Goal: Task Accomplishment & Management: Manage account settings

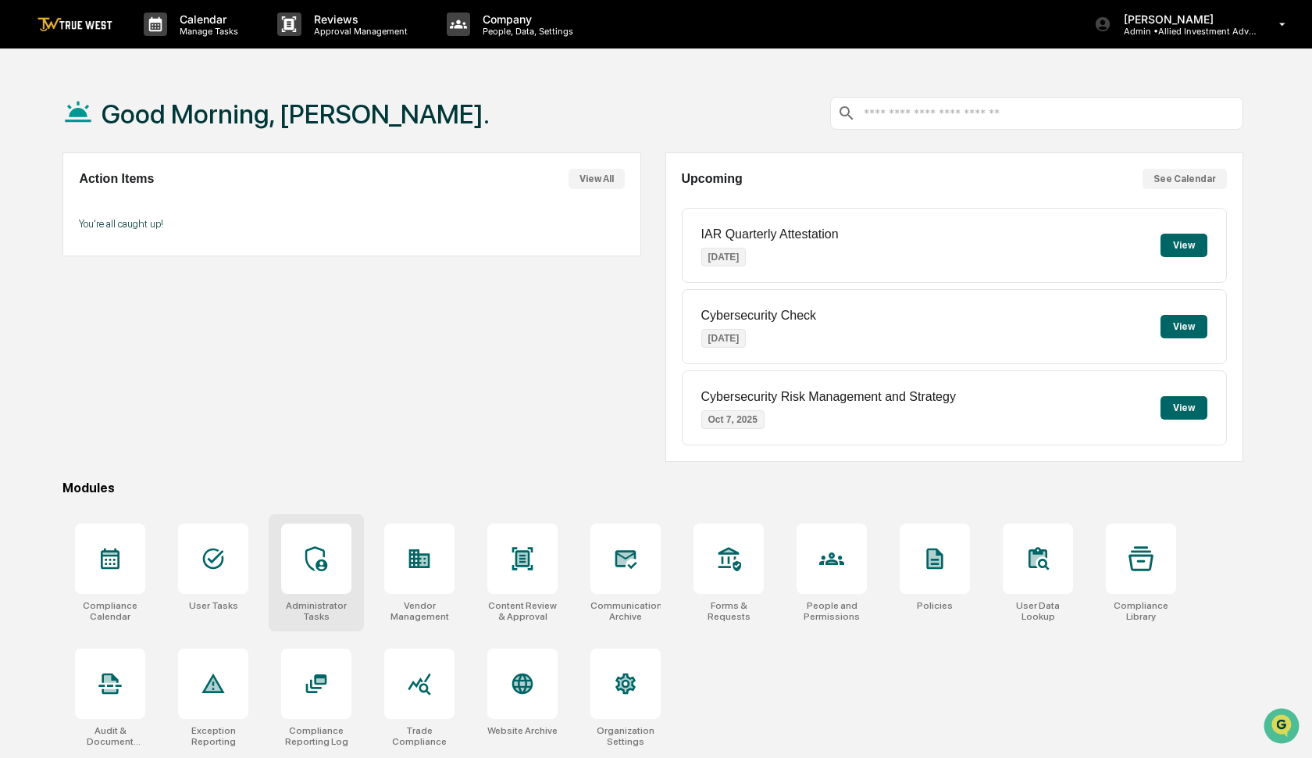
click at [315, 567] on icon at bounding box center [316, 558] width 25 height 25
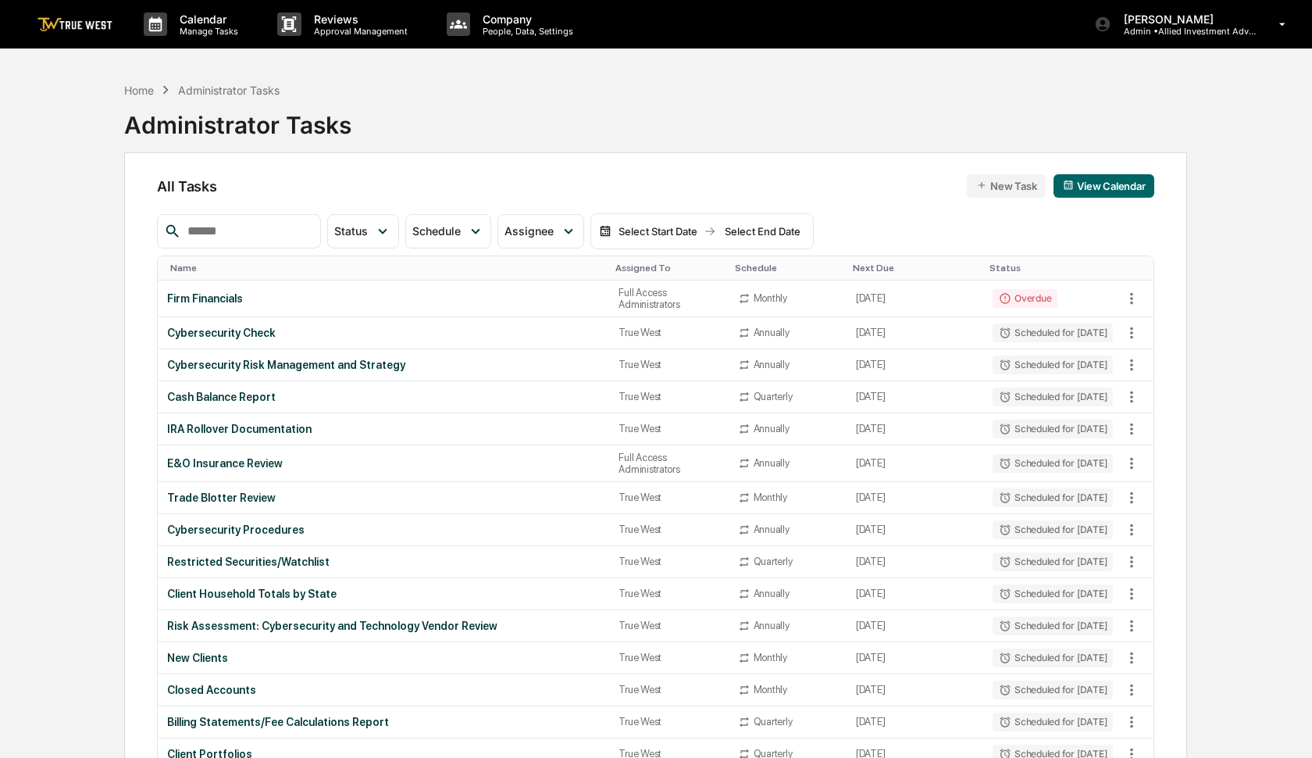
click at [314, 232] on input "text" at bounding box center [247, 231] width 133 height 20
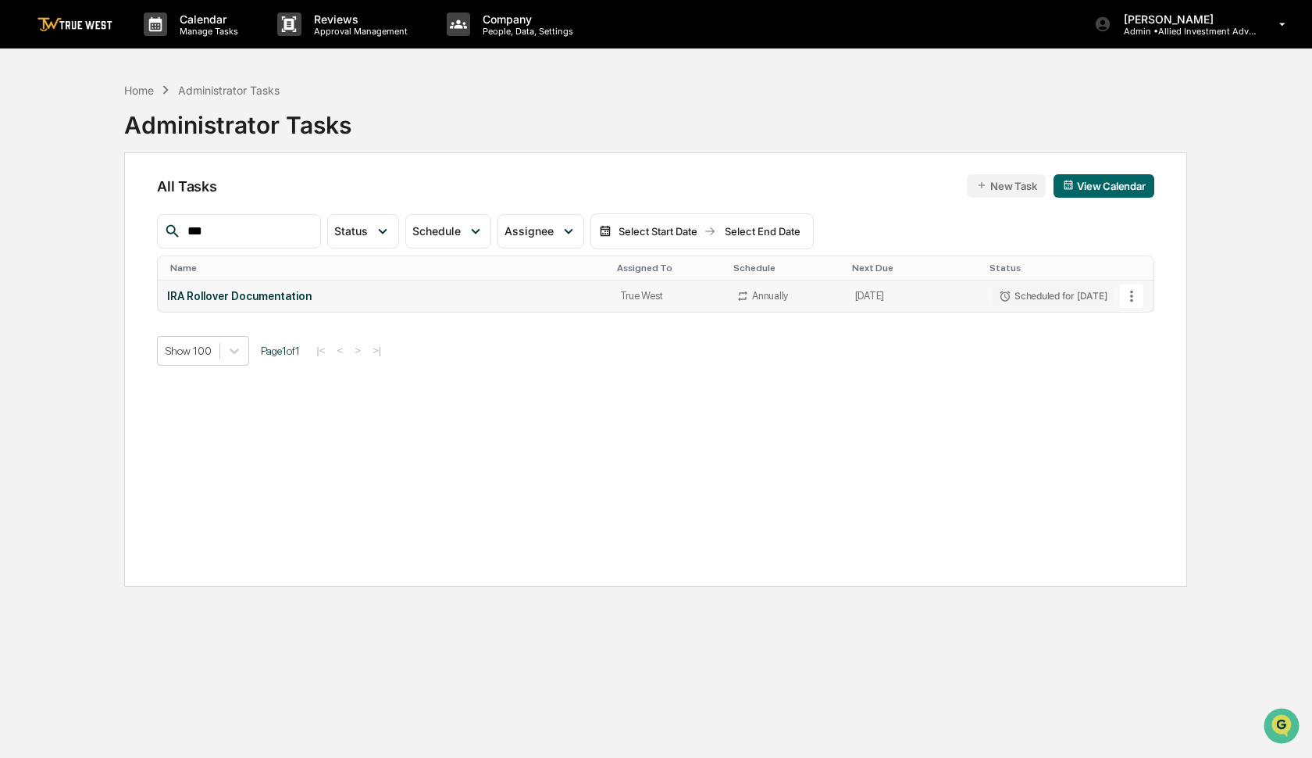
type input "***"
click at [1133, 289] on icon at bounding box center [1131, 295] width 17 height 17
click at [1134, 385] on img at bounding box center [1140, 381] width 12 height 12
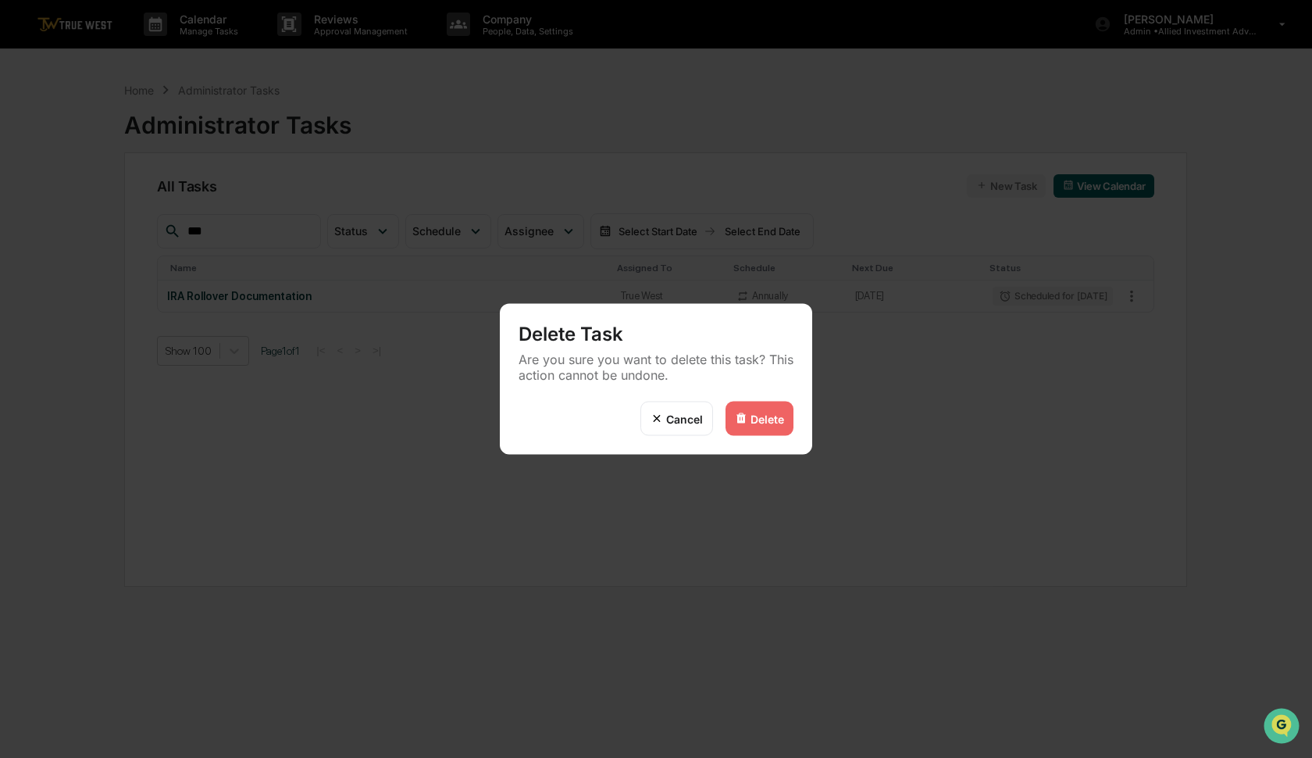
click at [758, 425] on div "Delete" at bounding box center [768, 418] width 34 height 13
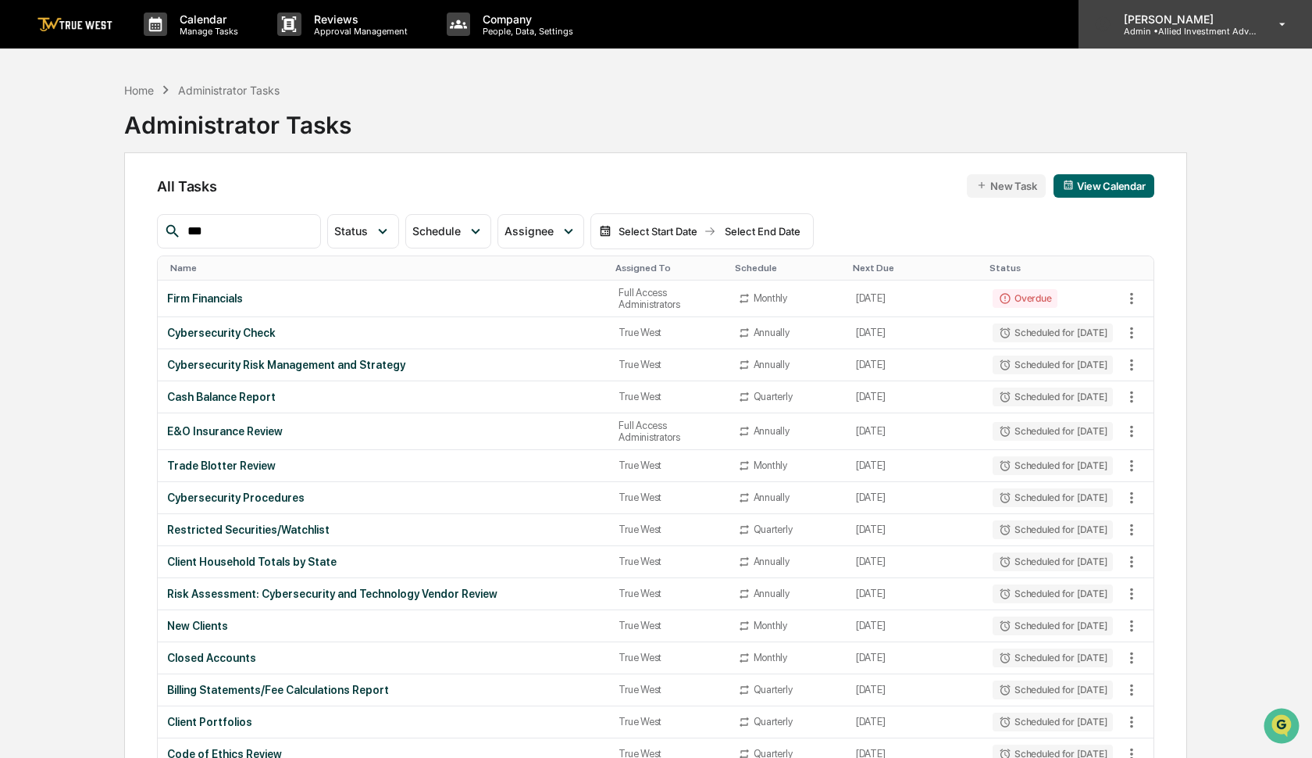
click at [1194, 36] on p "Admin • Allied Investment Advisors" at bounding box center [1184, 31] width 145 height 11
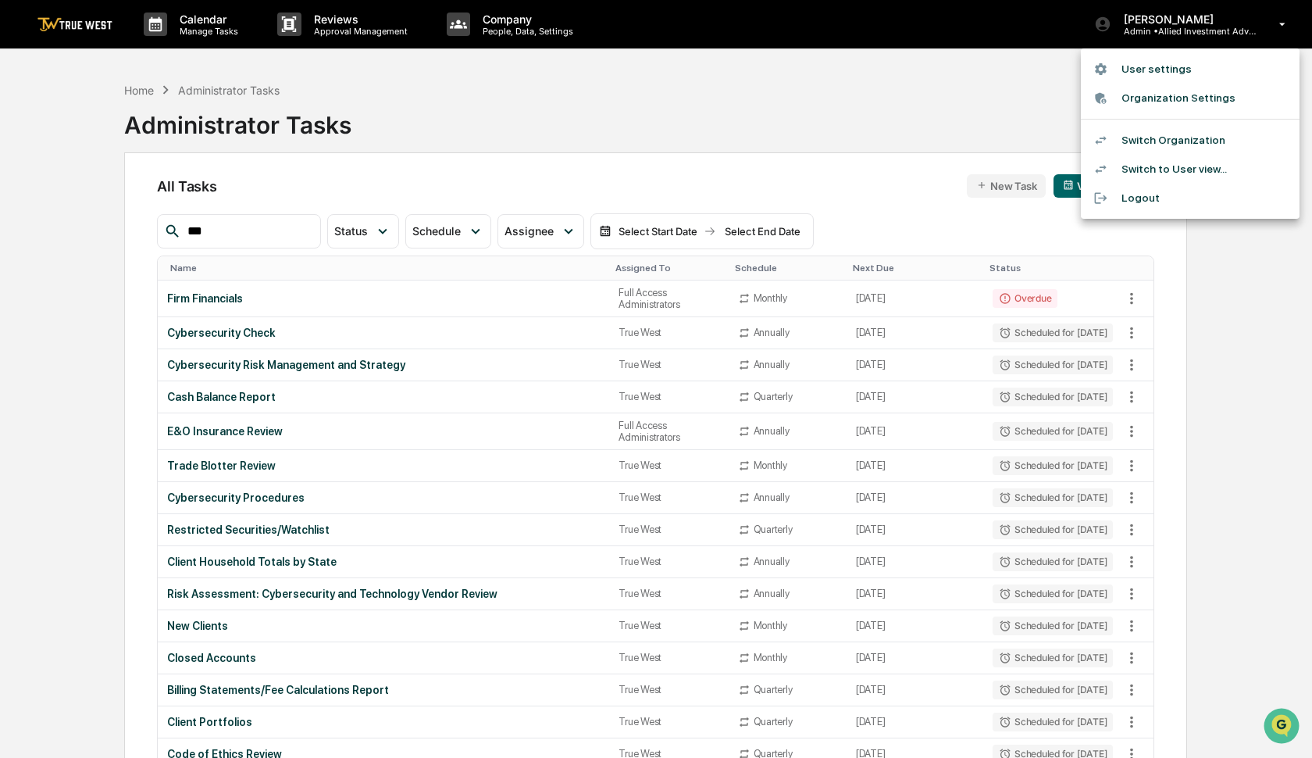
click at [1153, 136] on li "Switch Organization" at bounding box center [1190, 140] width 219 height 29
